Goal: Navigation & Orientation: Understand site structure

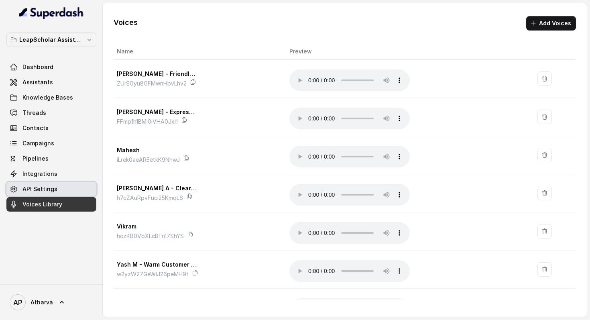
click at [31, 193] on link "API Settings" at bounding box center [51, 189] width 90 height 14
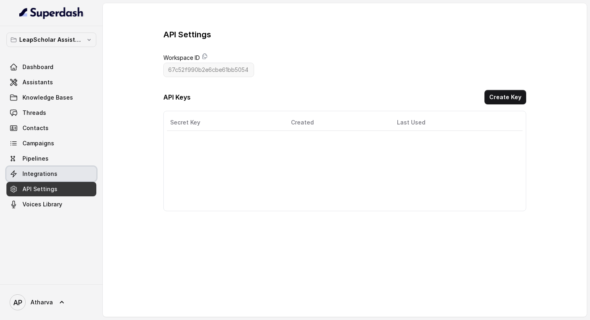
click at [33, 171] on span "Integrations" at bounding box center [39, 174] width 35 height 8
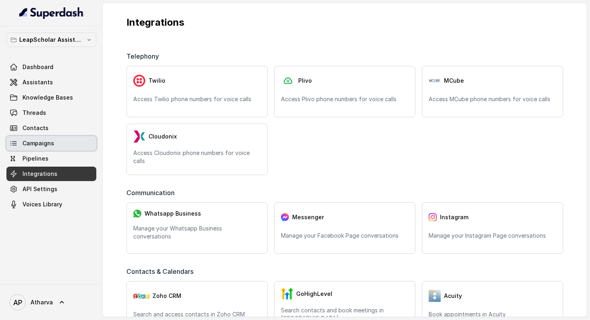
click at [24, 147] on span "Campaigns" at bounding box center [38, 143] width 32 height 8
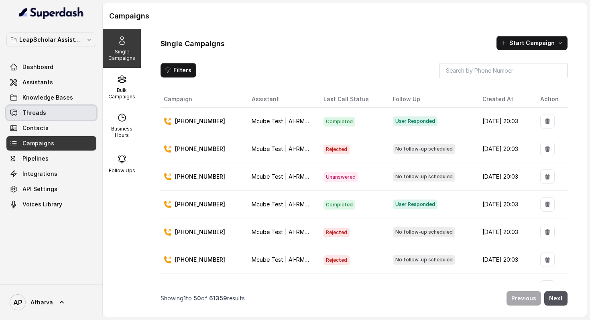
click at [15, 112] on icon at bounding box center [14, 113] width 8 height 8
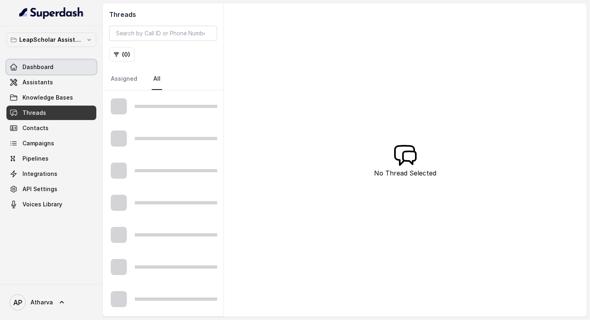
click at [13, 67] on icon at bounding box center [14, 67] width 8 height 8
